Goal: Transaction & Acquisition: Purchase product/service

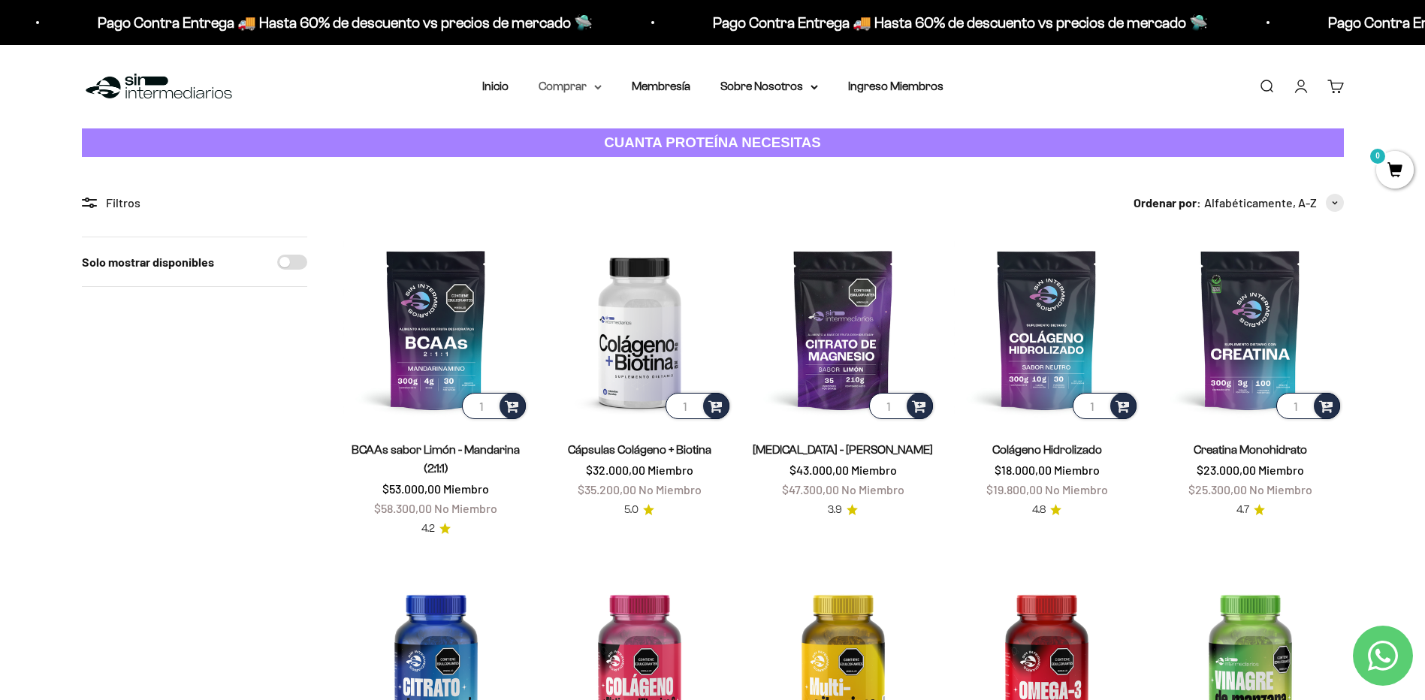
click at [576, 88] on summary "Comprar" at bounding box center [570, 87] width 63 height 20
click at [574, 134] on span "Proteínas" at bounding box center [573, 134] width 50 height 13
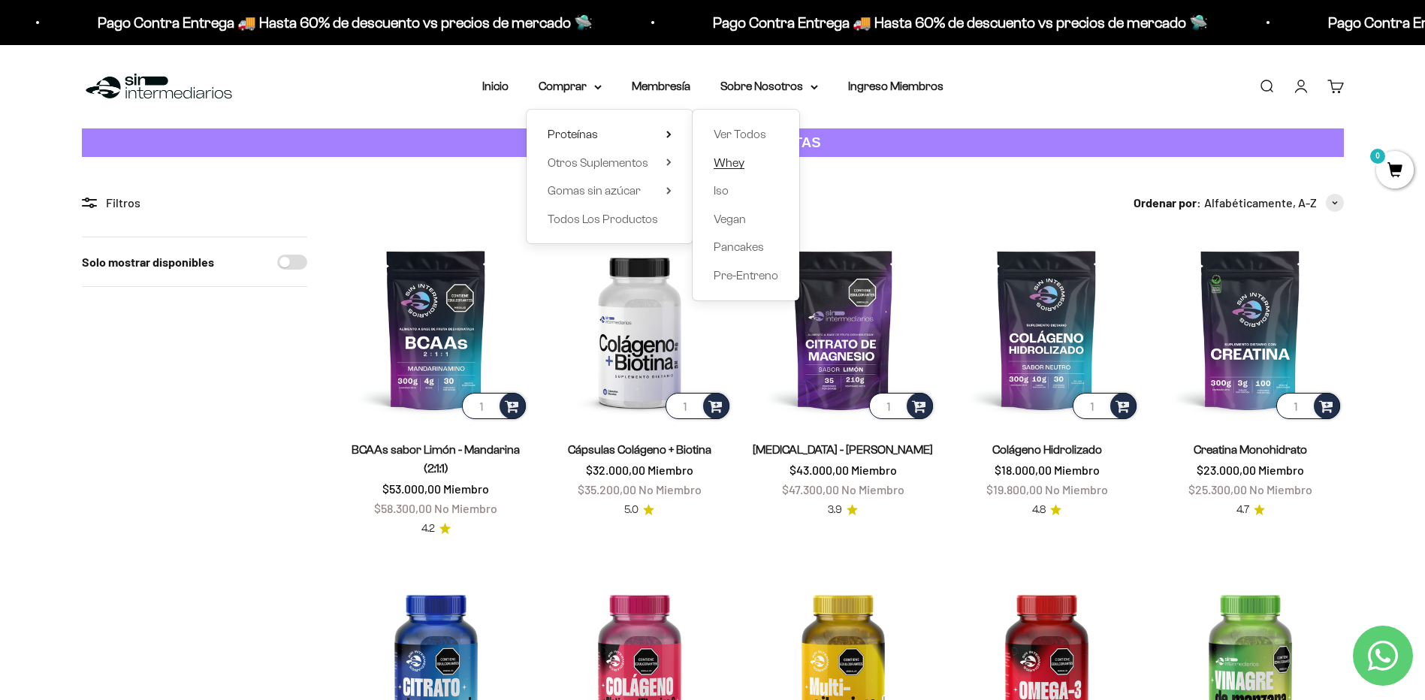
click at [742, 158] on span "Whey" at bounding box center [729, 162] width 31 height 13
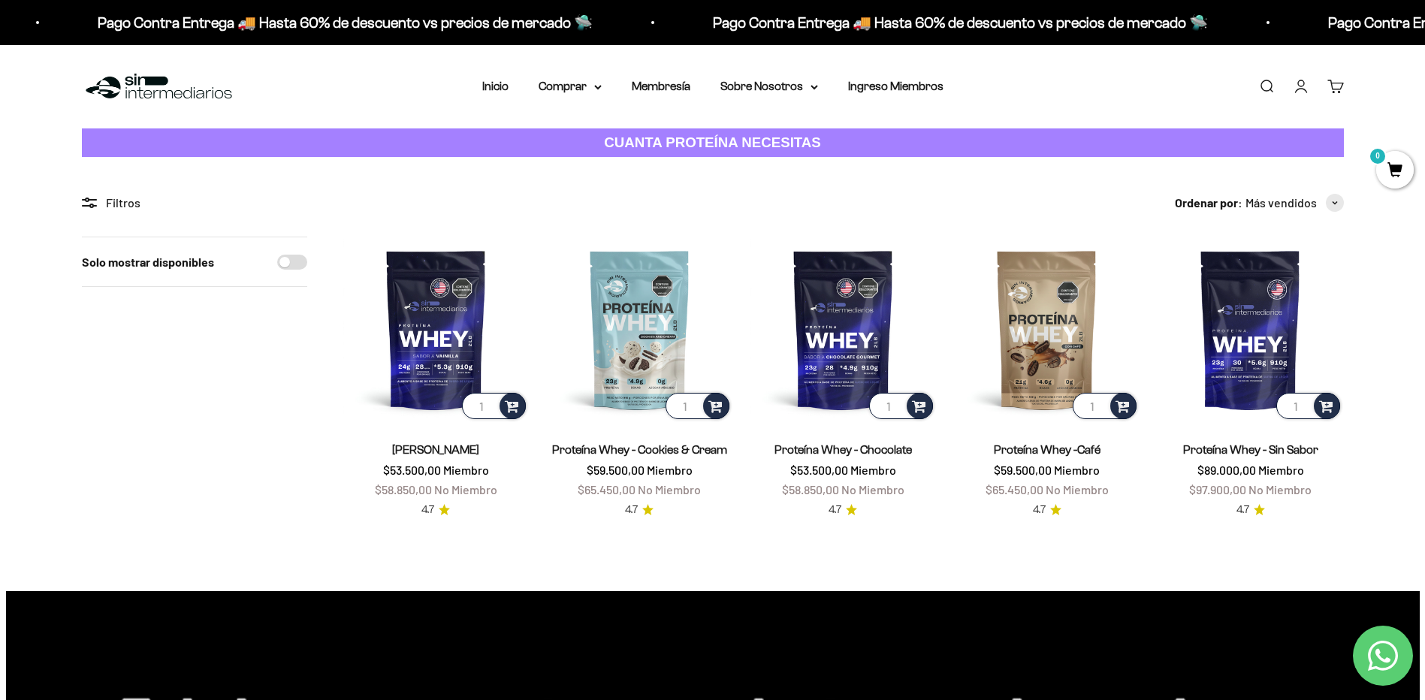
click at [445, 452] on link "[PERSON_NAME]" at bounding box center [435, 449] width 87 height 13
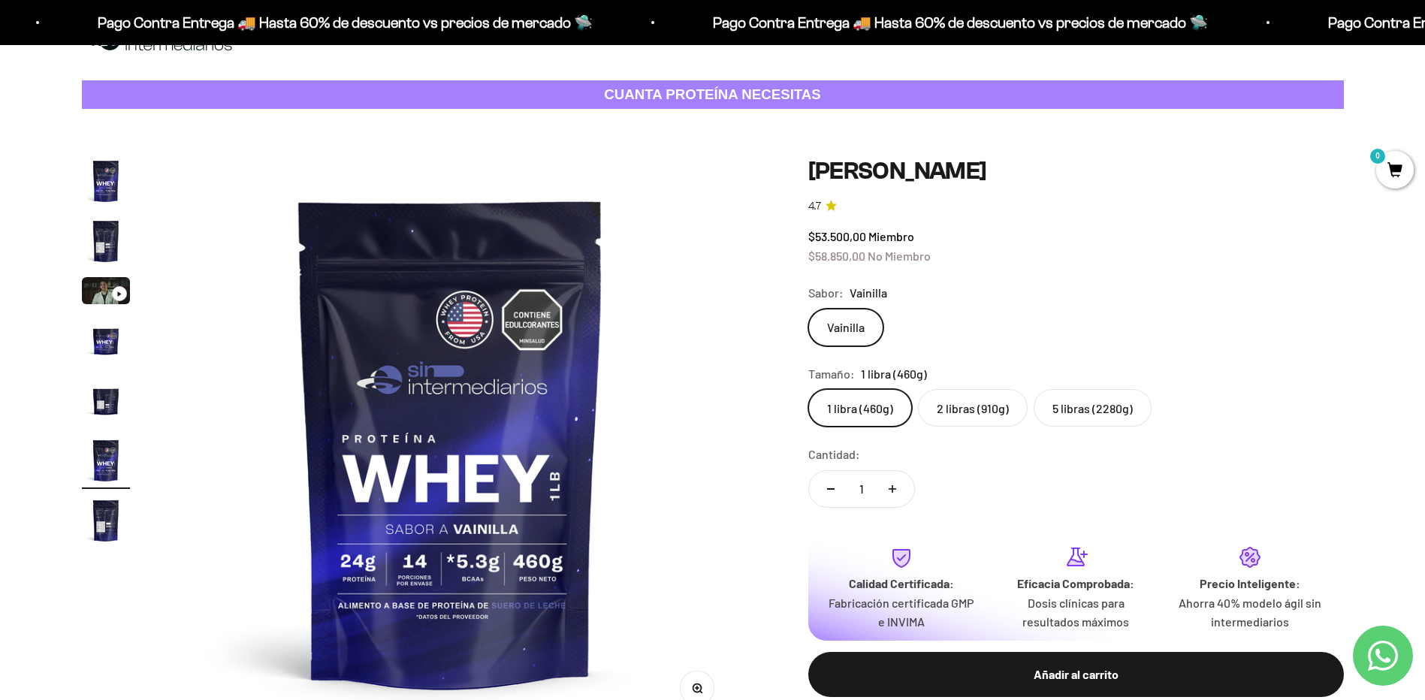
scroll to position [75, 0]
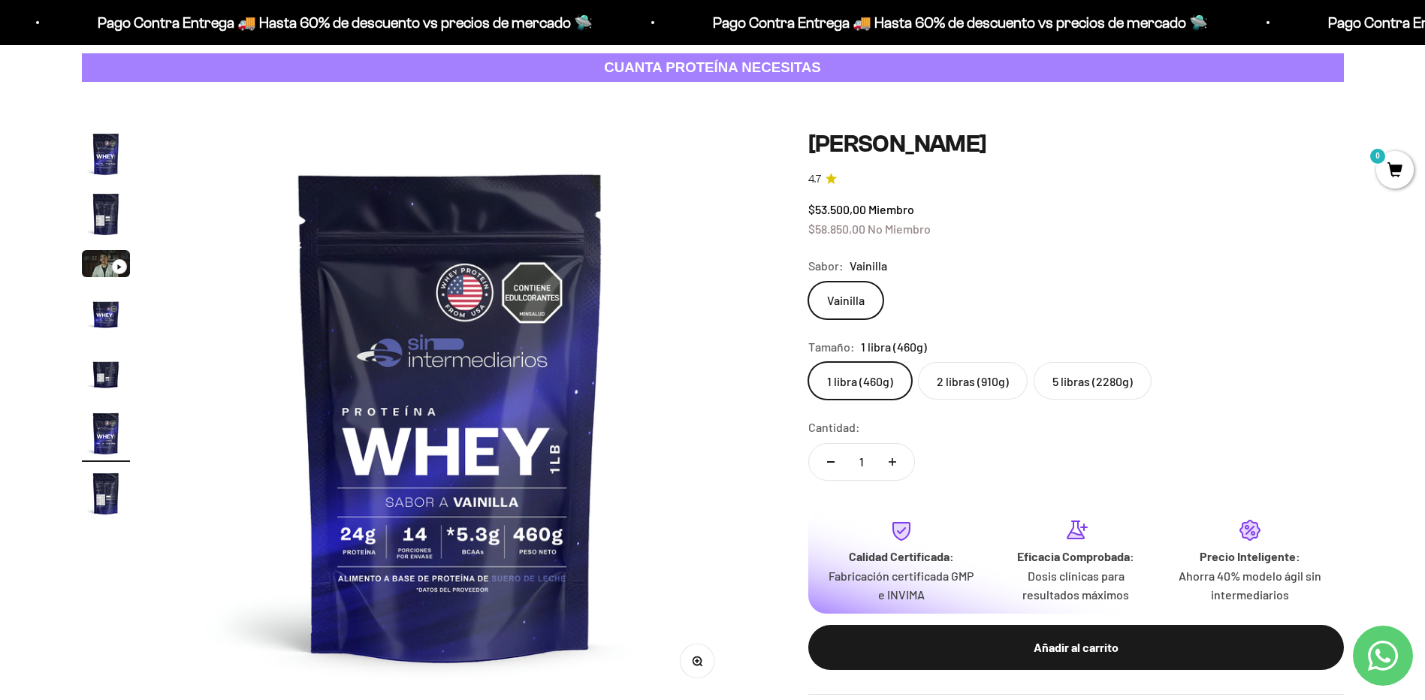
click at [986, 388] on label "2 libras (910g)" at bounding box center [973, 381] width 110 height 38
click at [808, 362] on input "2 libras (910g)" at bounding box center [808, 361] width 1 height 1
